Goal: Find contact information: Find contact information

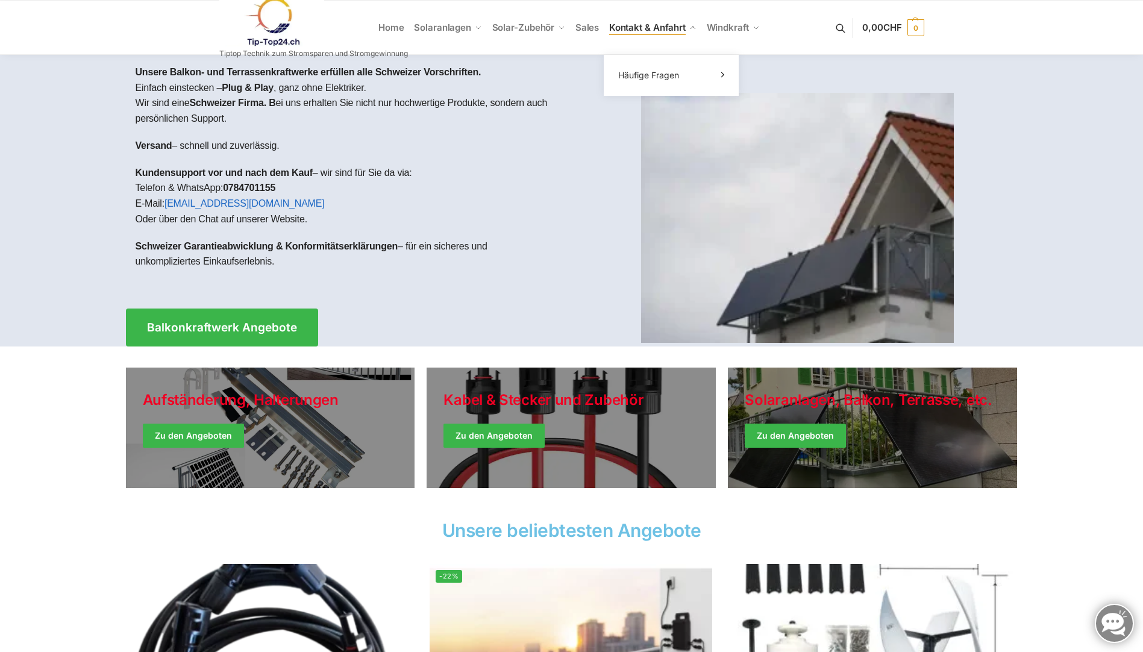
click at [660, 27] on span "Kontakt & Anfahrt" at bounding box center [647, 27] width 76 height 11
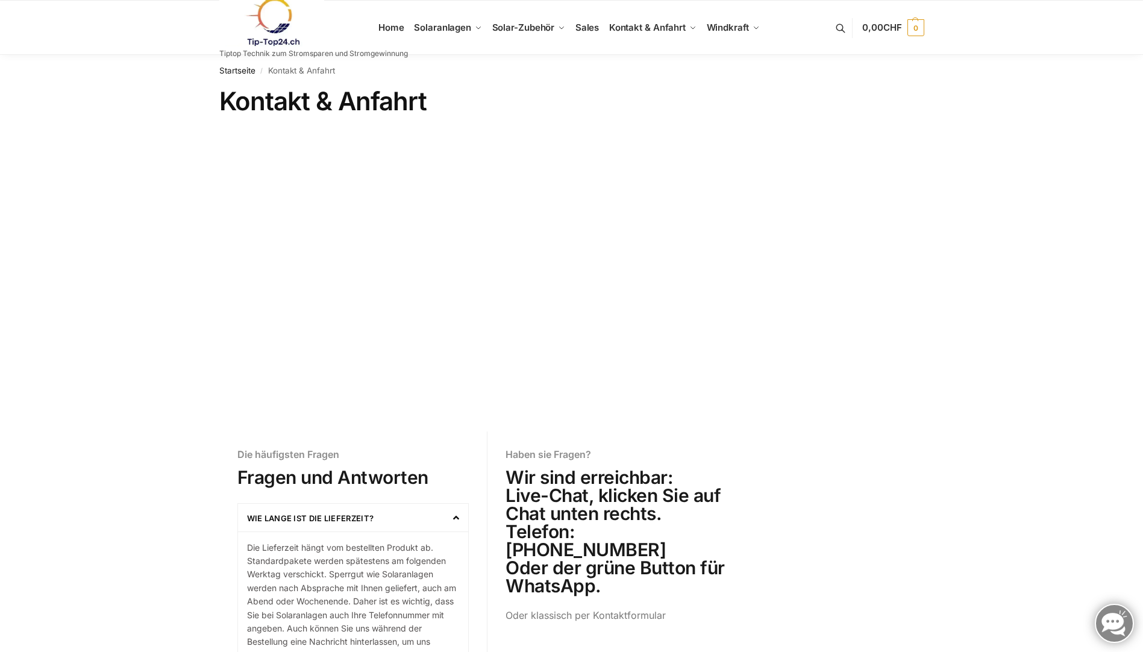
click at [389, 34] on link at bounding box center [313, 22] width 189 height 49
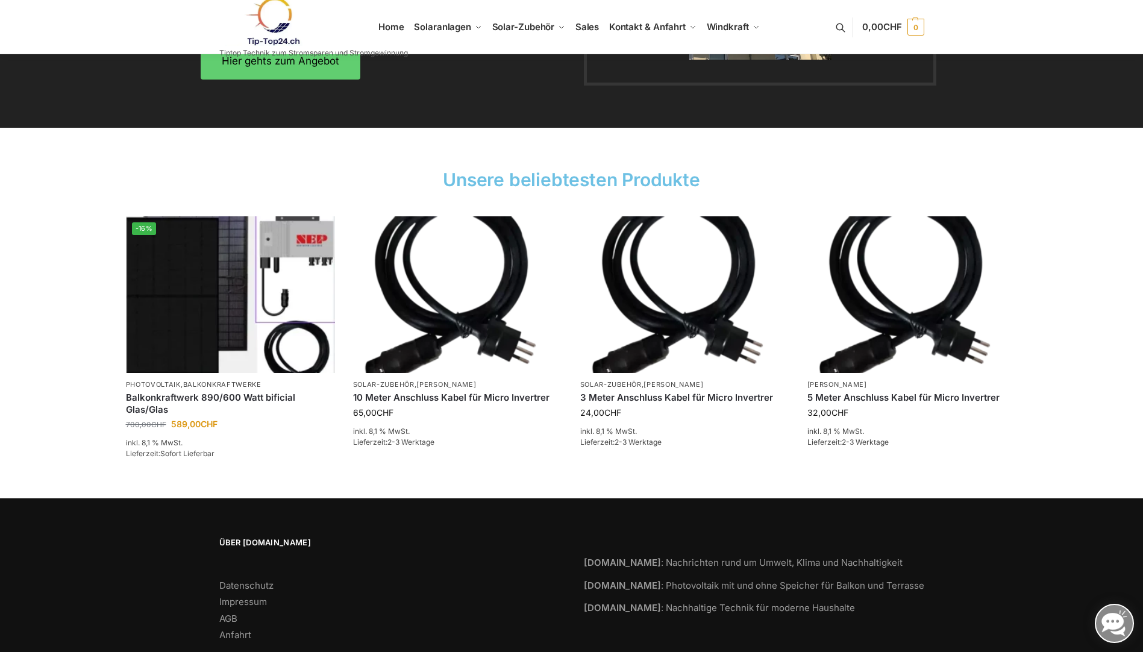
scroll to position [1718, 0]
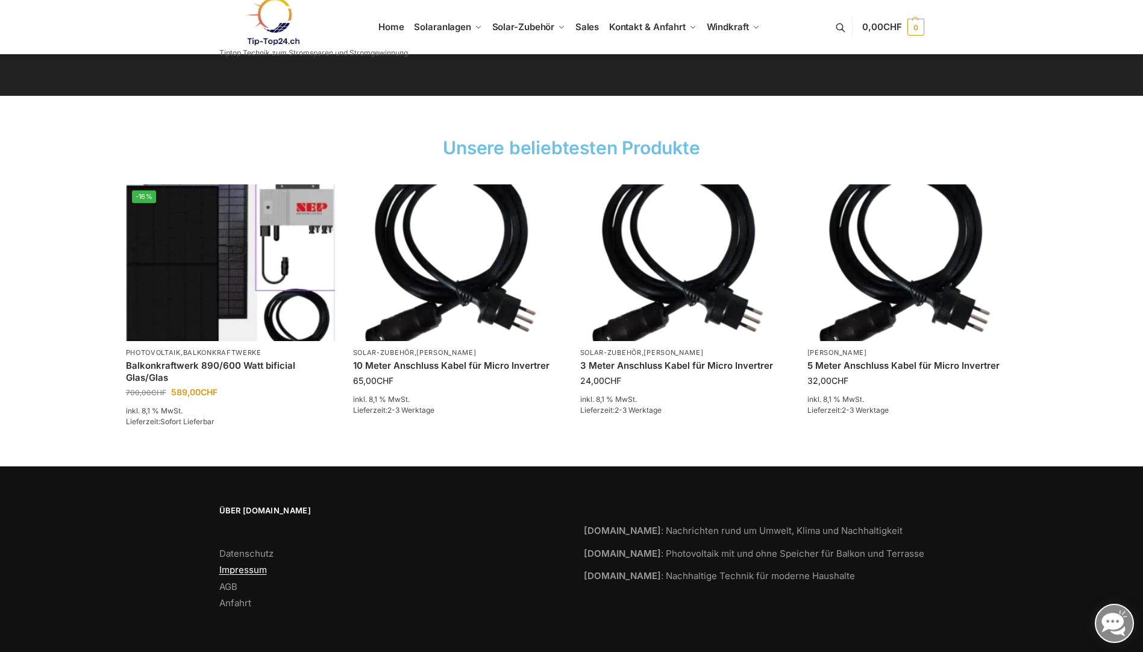
click at [248, 571] on link "Impressum" at bounding box center [243, 569] width 48 height 11
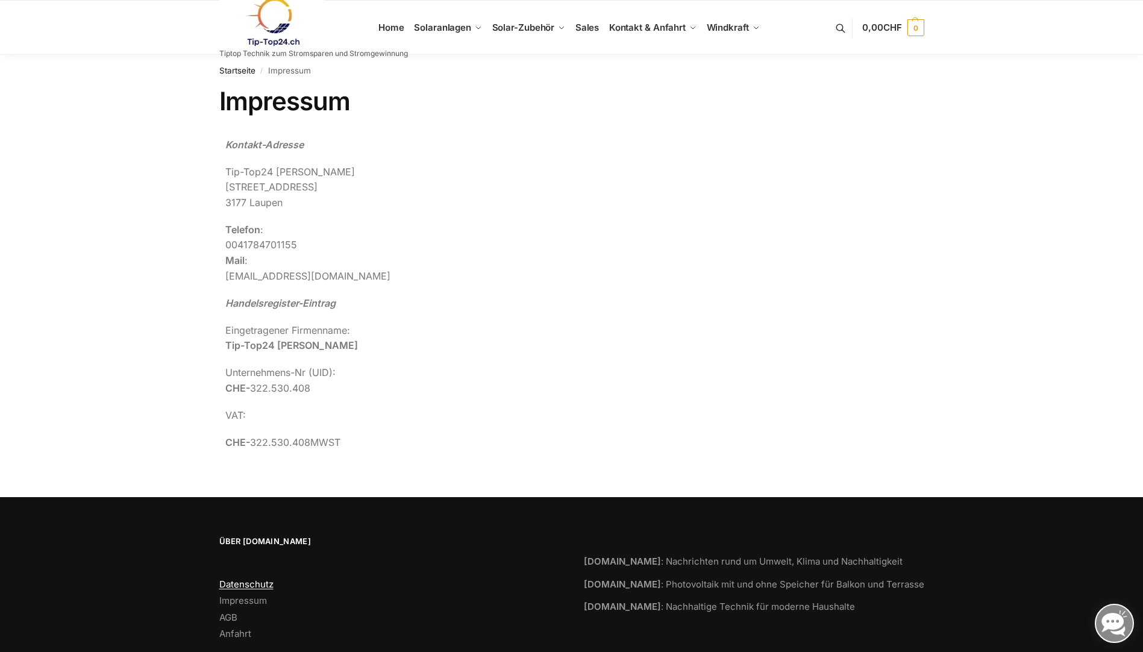
click at [245, 585] on link "Datenschutz" at bounding box center [246, 583] width 54 height 11
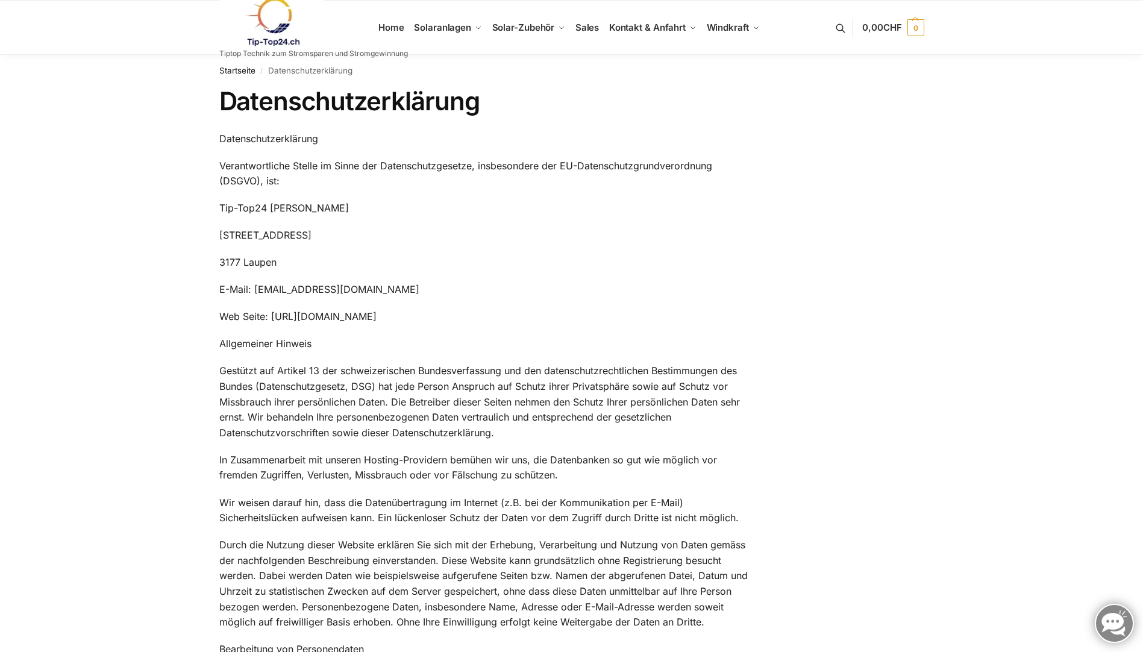
drag, startPoint x: 351, startPoint y: 208, endPoint x: 219, endPoint y: 208, distance: 132.5
click at [219, 208] on p "Tip-Top24 [PERSON_NAME]" at bounding box center [486, 209] width 535 height 16
drag, startPoint x: 219, startPoint y: 208, endPoint x: 276, endPoint y: 210, distance: 57.8
copy p "Tip-Top24 [PERSON_NAME]"
